Goal: Task Accomplishment & Management: Use online tool/utility

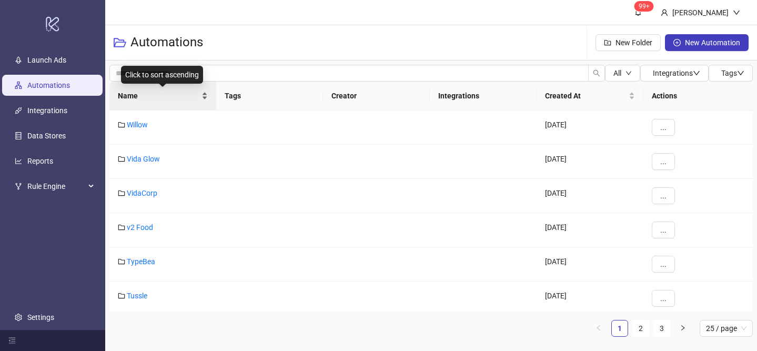
click at [204, 90] on div "Name" at bounding box center [163, 96] width 90 height 12
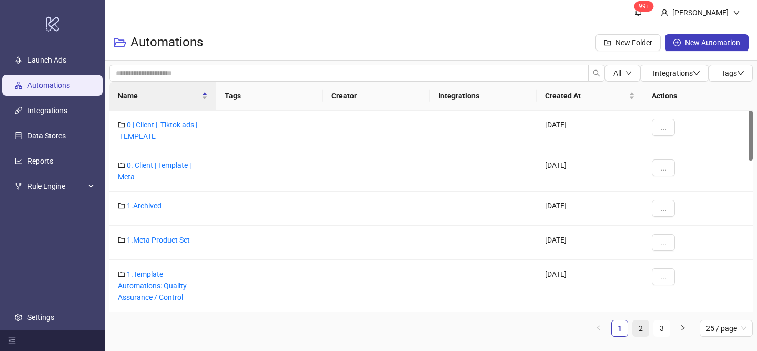
click at [636, 323] on link "2" at bounding box center [641, 328] width 16 height 16
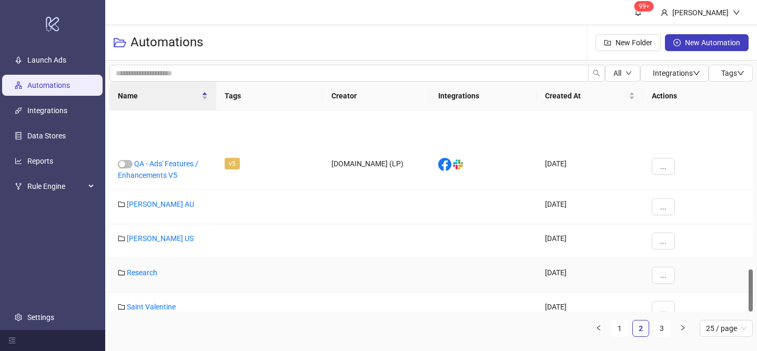
scroll to position [756, 0]
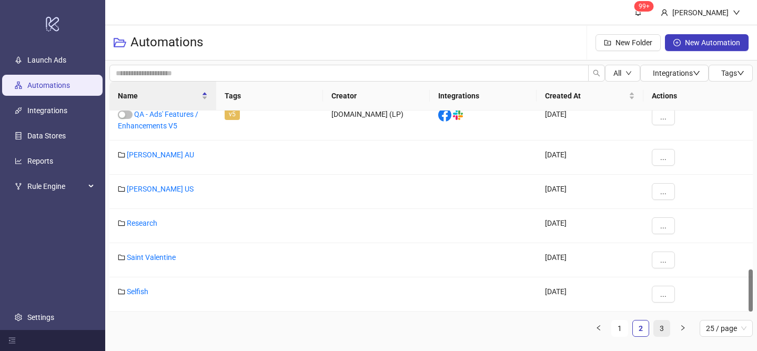
click at [664, 324] on link "3" at bounding box center [662, 328] width 16 height 16
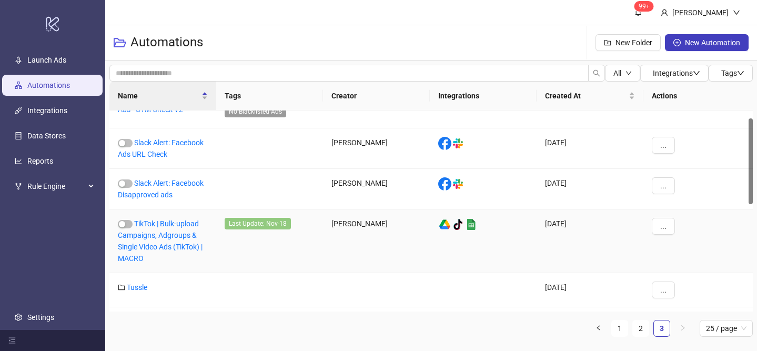
scroll to position [0, 0]
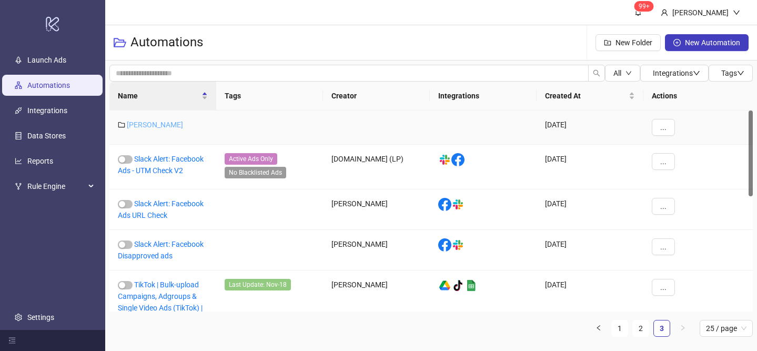
click at [131, 127] on link "[PERSON_NAME]" at bounding box center [155, 125] width 56 height 8
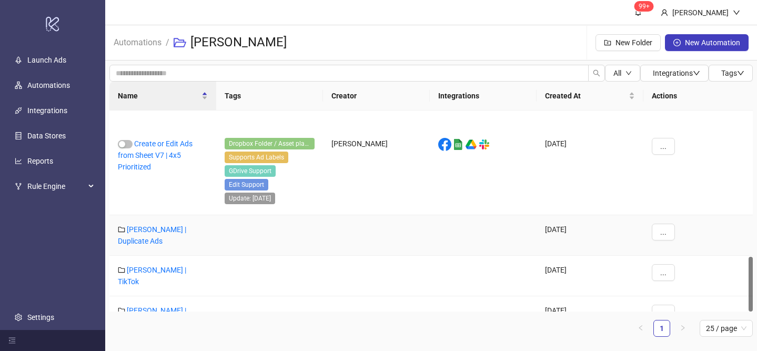
scroll to position [532, 0]
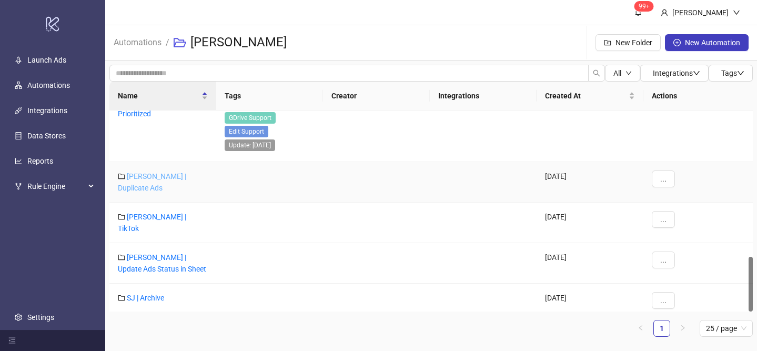
click at [177, 175] on link "[PERSON_NAME] | Duplicate Ads" at bounding box center [152, 182] width 68 height 20
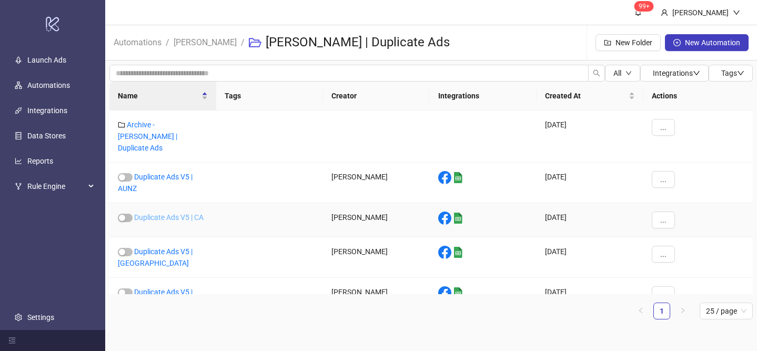
click at [177, 213] on link "Duplicate Ads V5 | CA" at bounding box center [168, 217] width 69 height 8
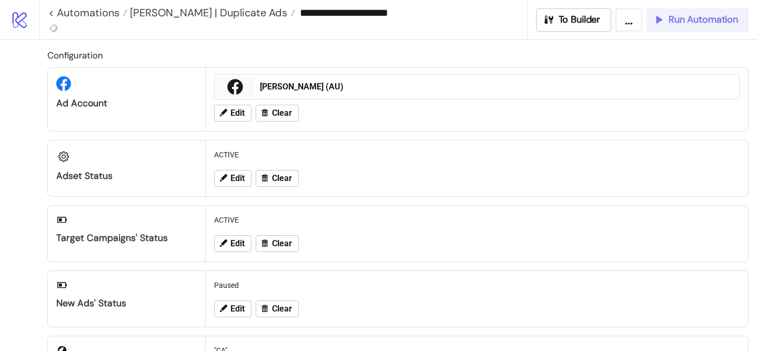
click at [687, 21] on span "Run Automation" at bounding box center [703, 20] width 69 height 12
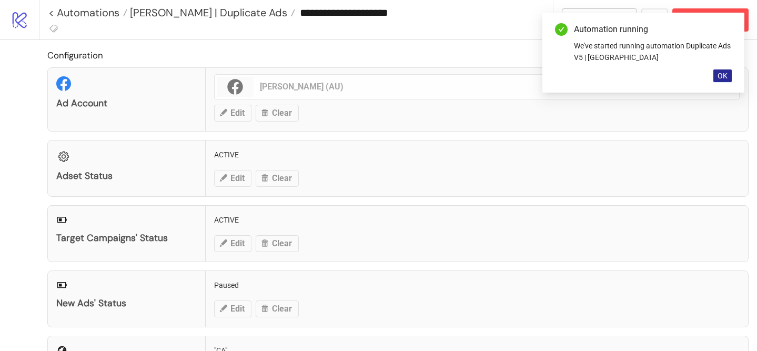
click at [720, 76] on span "OK" at bounding box center [723, 76] width 10 height 8
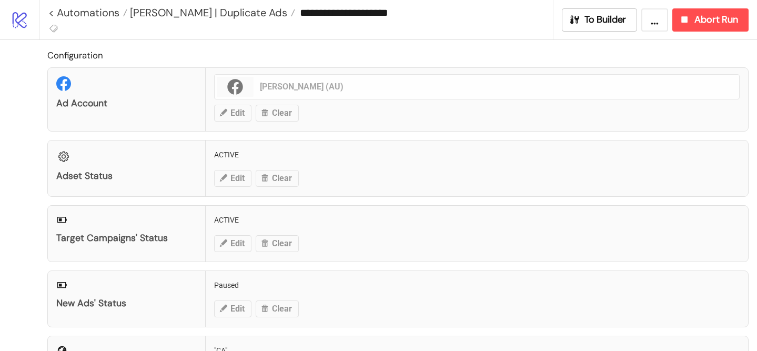
click at [716, 35] on div "**********" at bounding box center [398, 19] width 718 height 39
click at [714, 27] on button "Abort Run" at bounding box center [711, 19] width 76 height 23
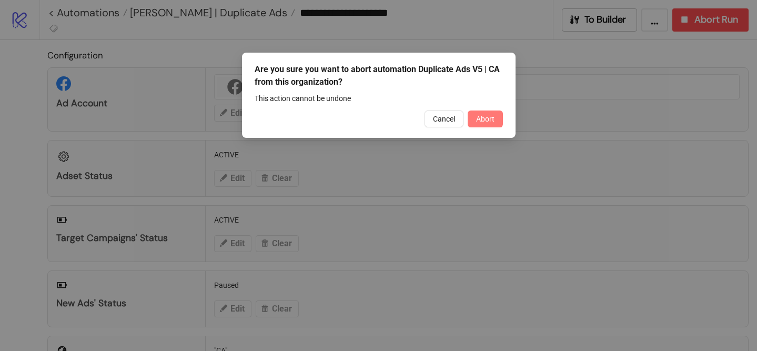
click at [489, 117] on span "Abort" at bounding box center [485, 119] width 18 height 8
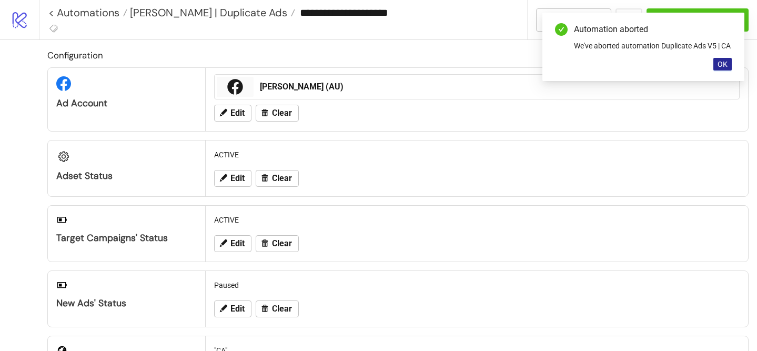
click at [717, 71] on button "OK" at bounding box center [723, 64] width 18 height 13
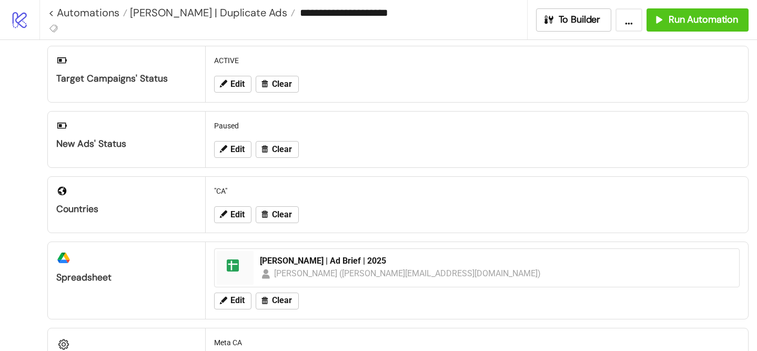
scroll to position [154, 0]
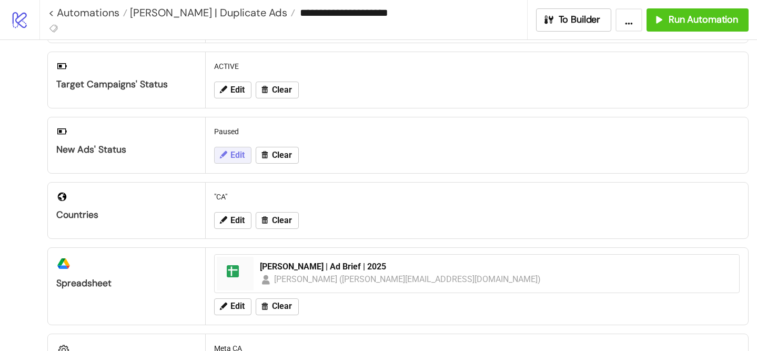
click at [232, 158] on span "Edit" at bounding box center [238, 155] width 14 height 9
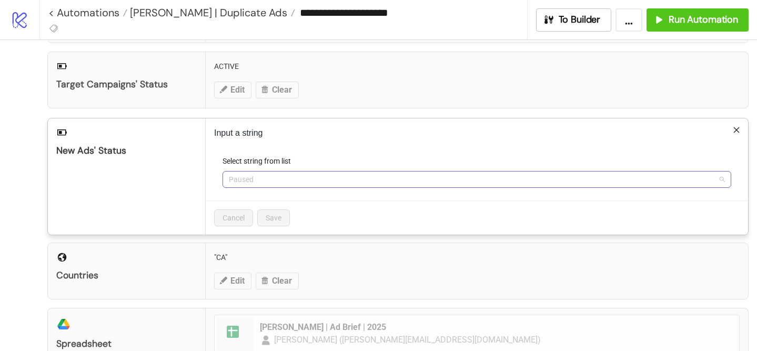
click at [267, 173] on span "Paused" at bounding box center [477, 180] width 496 height 16
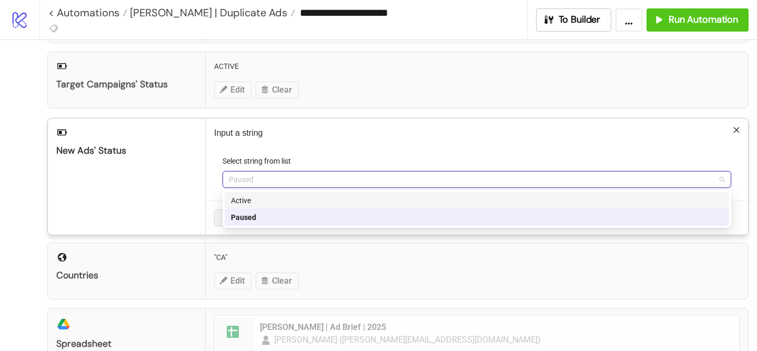
click at [271, 200] on div "Active" at bounding box center [477, 201] width 492 height 12
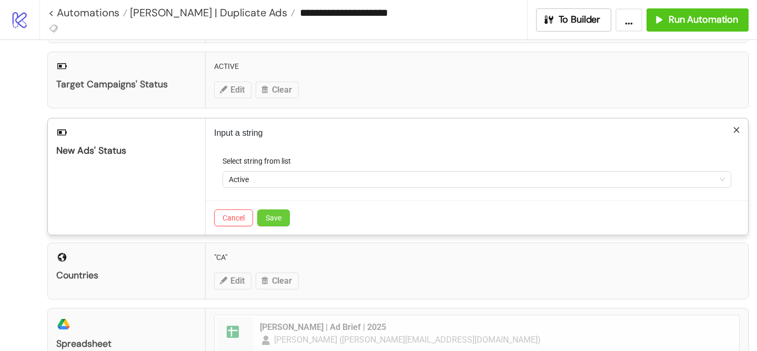
click at [278, 213] on button "Save" at bounding box center [273, 217] width 33 height 17
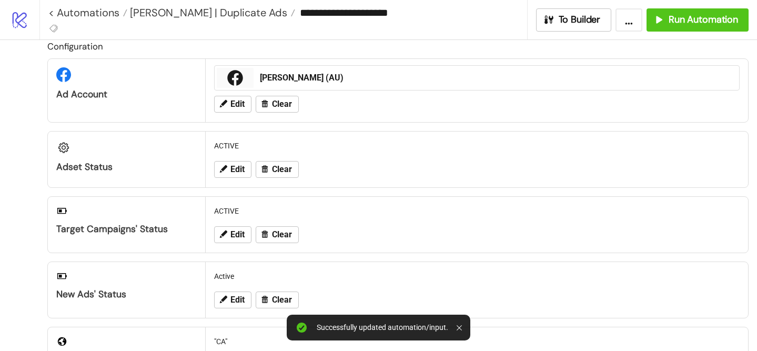
scroll to position [0, 0]
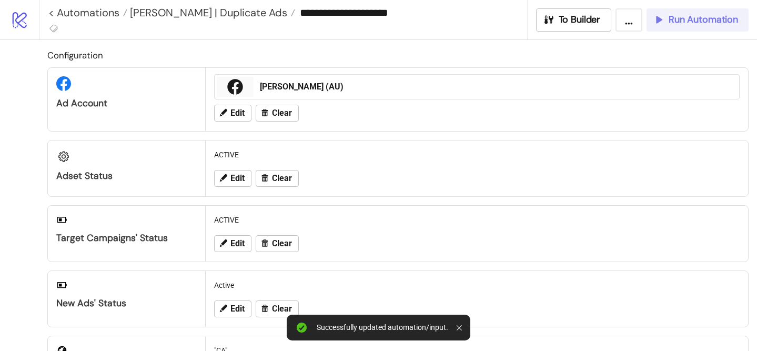
click at [690, 23] on span "Run Automation" at bounding box center [703, 20] width 69 height 12
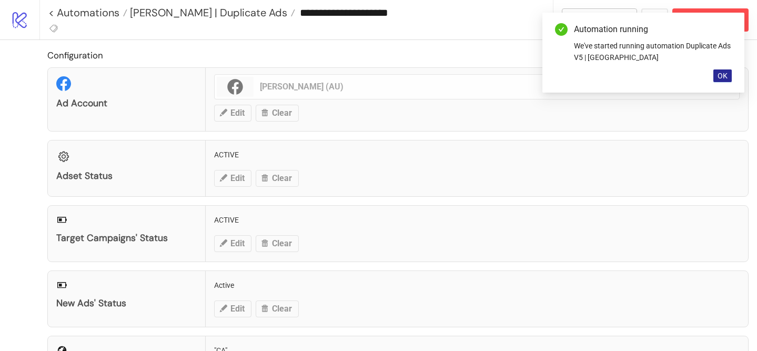
click at [721, 80] on button "OK" at bounding box center [723, 75] width 18 height 13
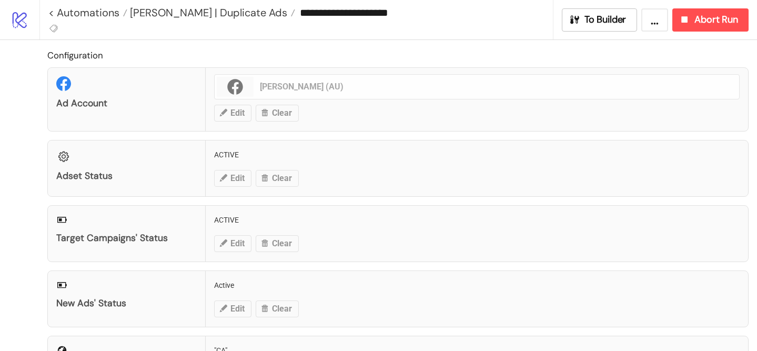
click at [603, 132] on div "Configuration Ad Account [PERSON_NAME] (AU) Edit Clear Adset Status ACTIVE Edit…" at bounding box center [398, 296] width 702 height 496
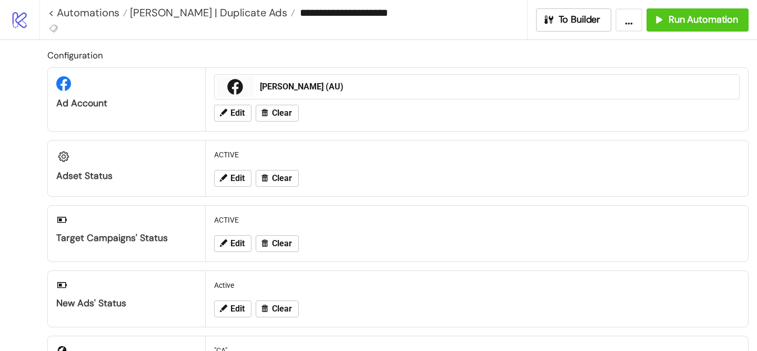
click at [289, 141] on div "ACTIVE Edit Clear" at bounding box center [477, 169] width 543 height 56
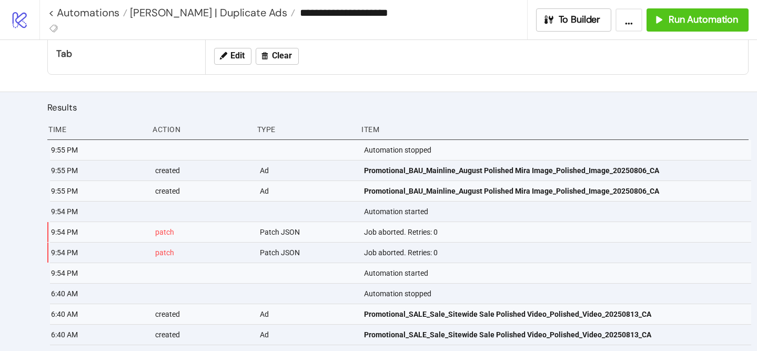
scroll to position [383, 0]
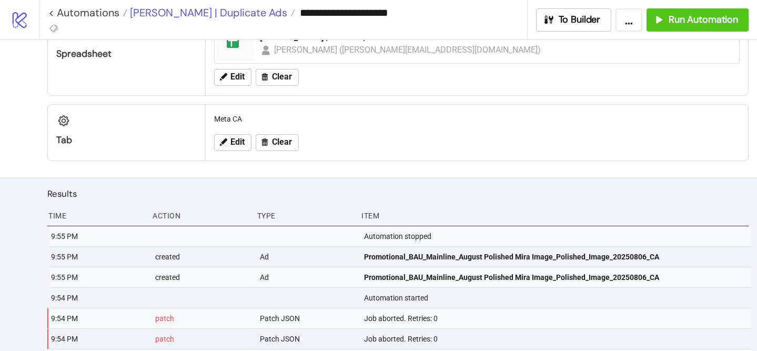
click at [212, 12] on span "[PERSON_NAME] | Duplicate Ads" at bounding box center [207, 13] width 160 height 14
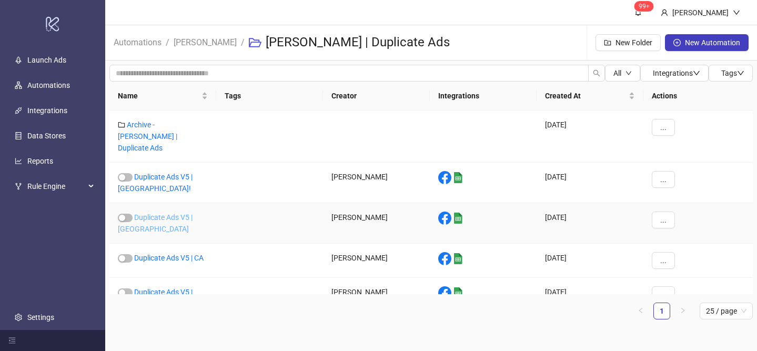
click at [175, 213] on link "Duplicate Ads V5 | [GEOGRAPHIC_DATA]" at bounding box center [155, 223] width 75 height 20
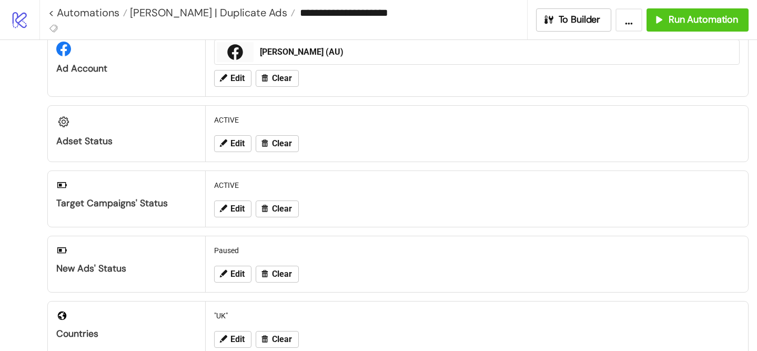
scroll to position [39, 0]
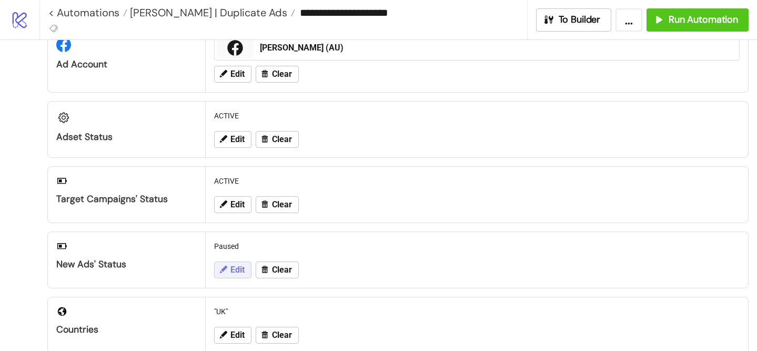
click at [233, 275] on button "Edit" at bounding box center [232, 270] width 37 height 17
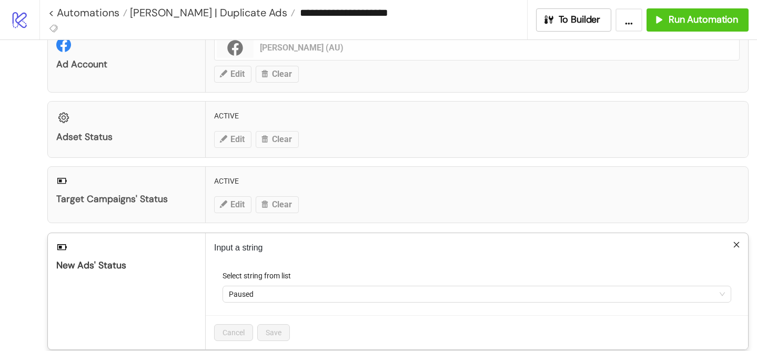
click at [281, 283] on div "Select string from list" at bounding box center [477, 278] width 509 height 16
click at [281, 287] on span "Paused" at bounding box center [477, 294] width 496 height 16
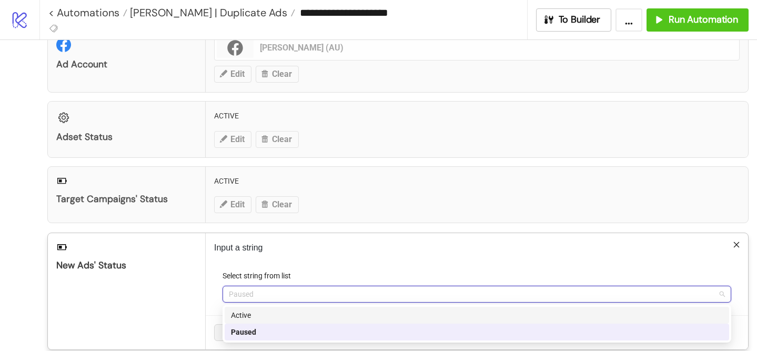
click at [281, 318] on div "Active" at bounding box center [477, 315] width 492 height 12
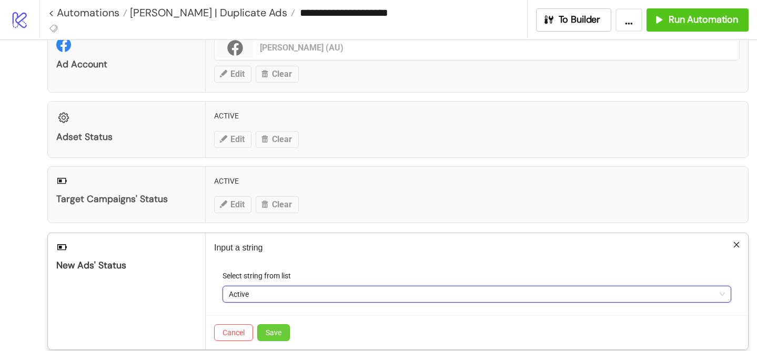
click at [286, 329] on button "Save" at bounding box center [273, 332] width 33 height 17
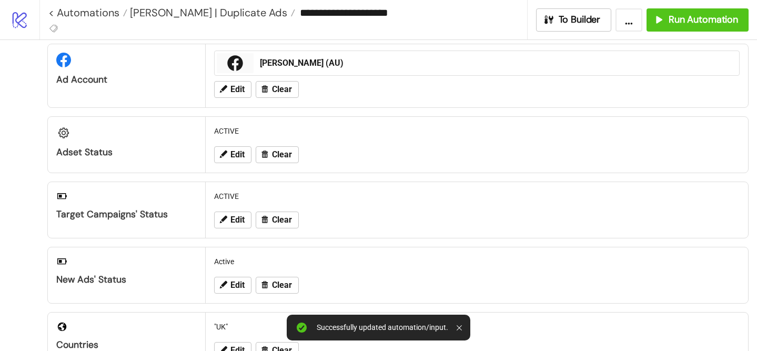
scroll to position [0, 0]
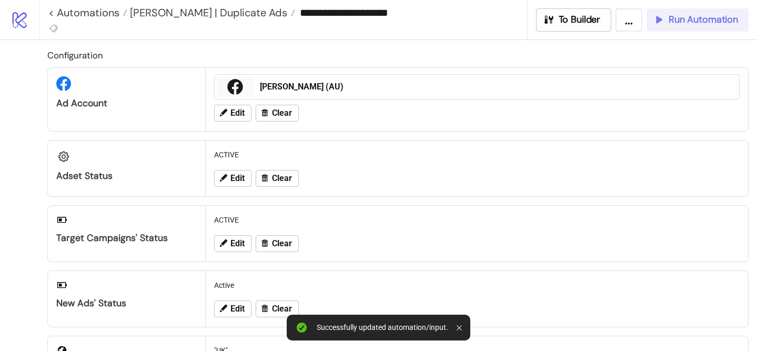
click at [696, 12] on button "Run Automation" at bounding box center [698, 19] width 102 height 23
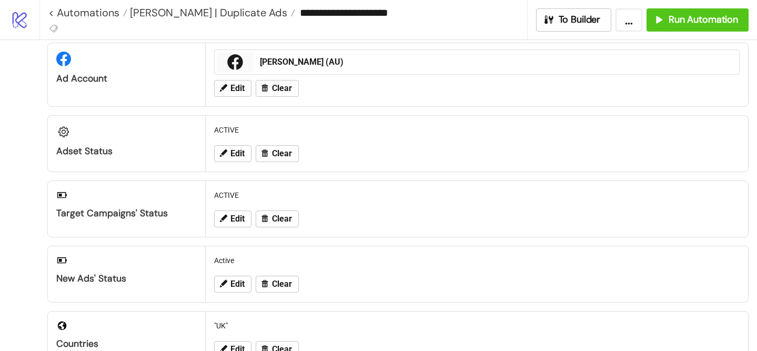
scroll to position [26, 0]
